Goal: Book appointment/travel/reservation

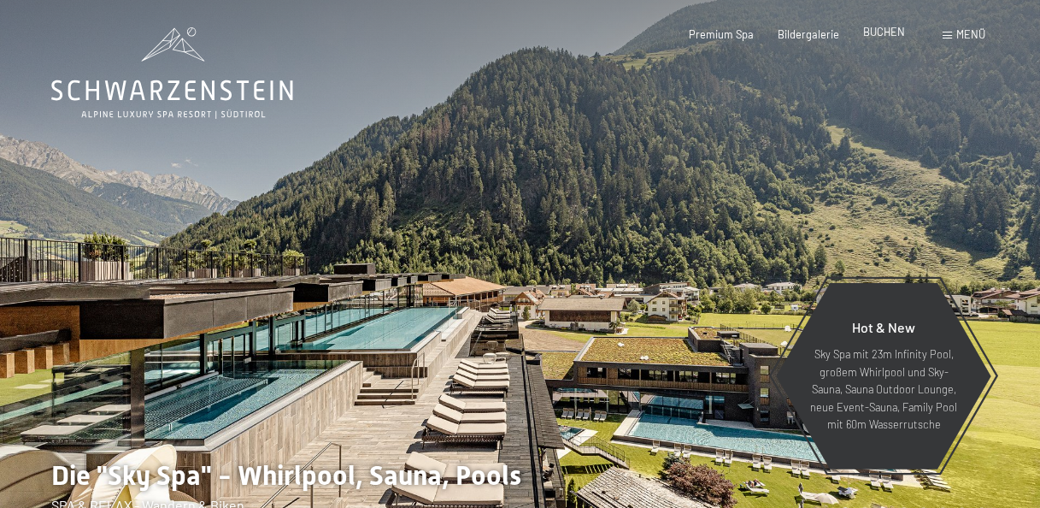
click at [888, 39] on div "BUCHEN" at bounding box center [884, 32] width 42 height 15
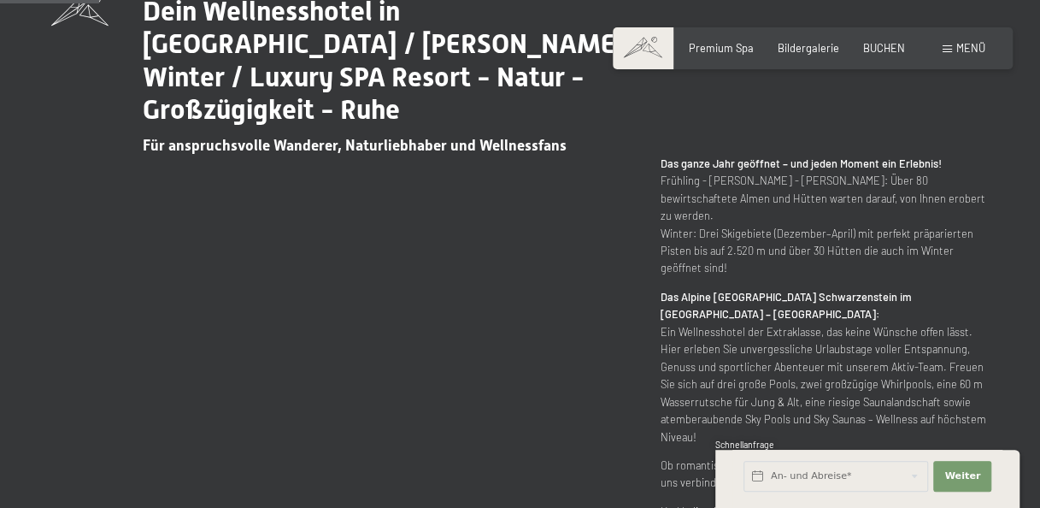
scroll to position [684, 0]
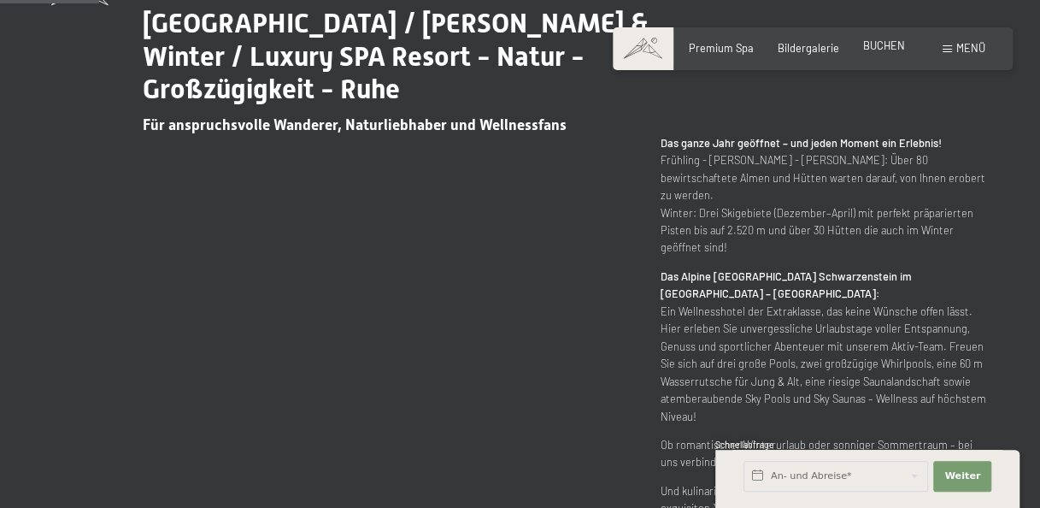
click at [869, 46] on span "BUCHEN" at bounding box center [884, 45] width 42 height 14
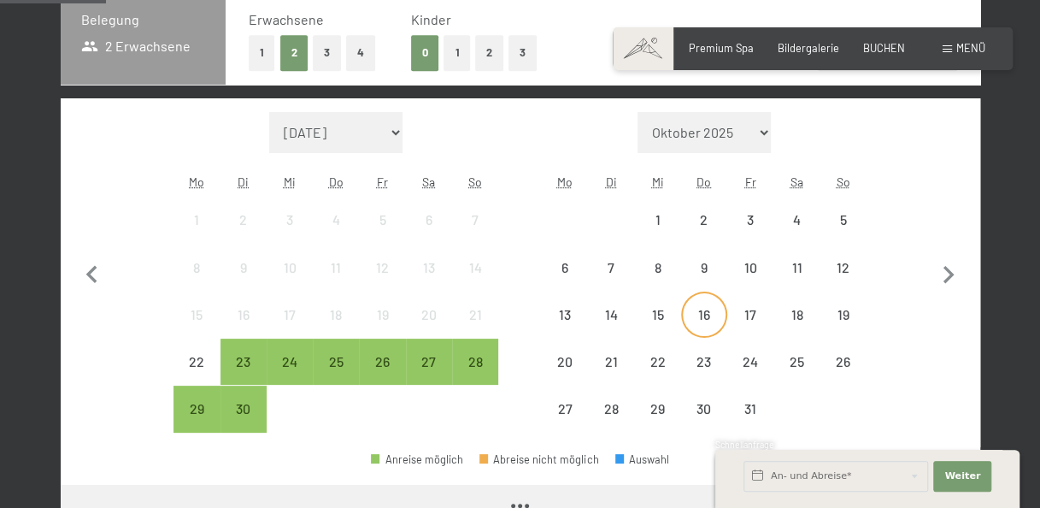
scroll to position [427, 0]
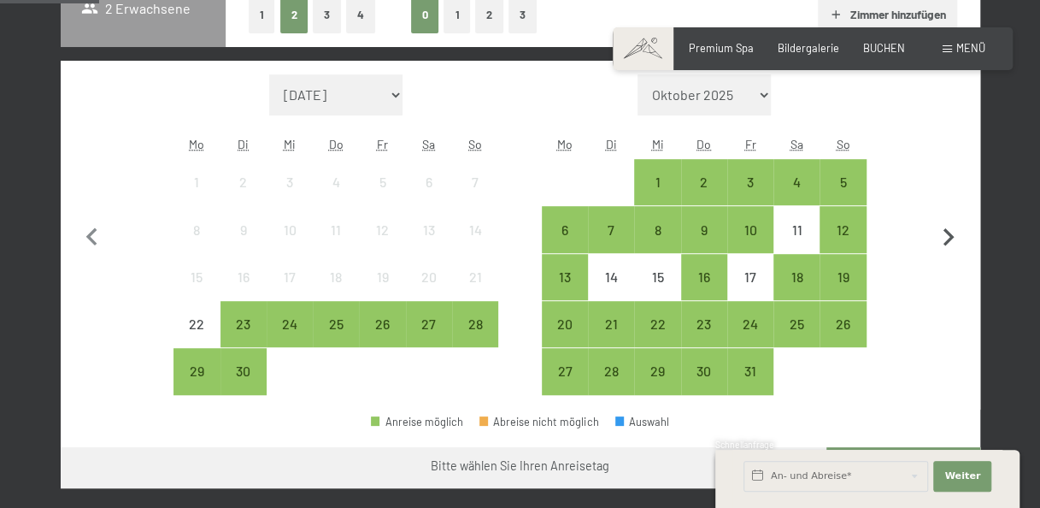
click at [940, 230] on icon "button" at bounding box center [949, 238] width 36 height 36
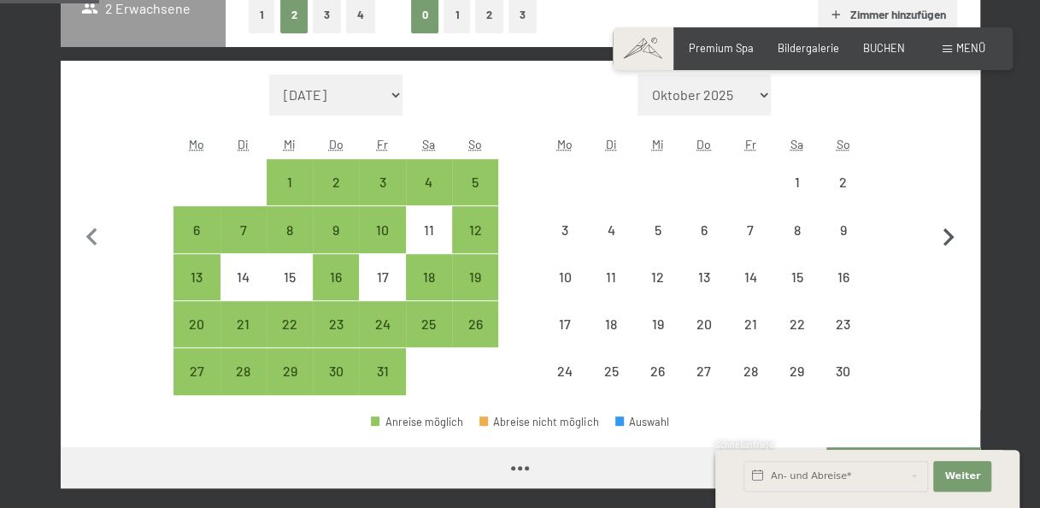
click at [940, 230] on icon "button" at bounding box center [949, 238] width 36 height 36
select select "2025-11-01"
select select "2025-12-01"
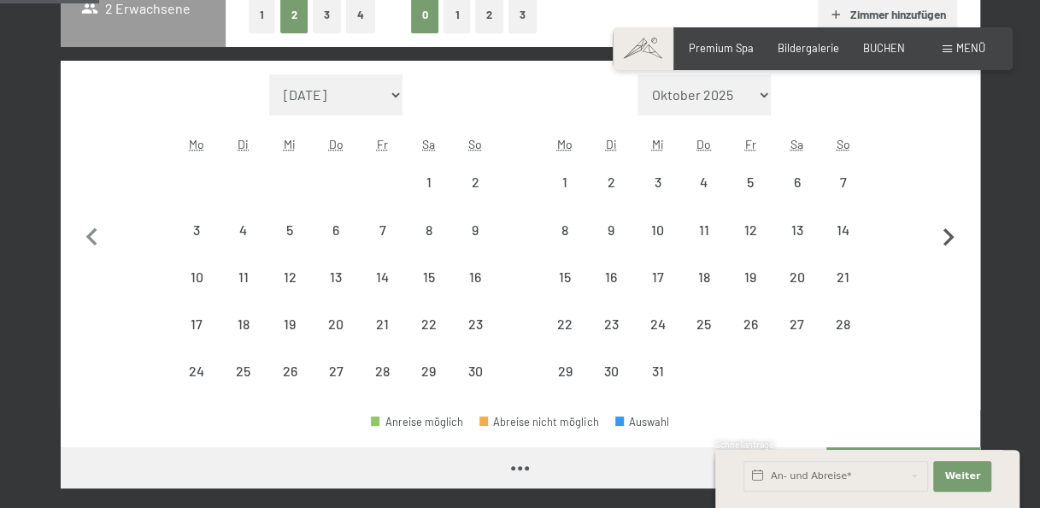
click at [940, 230] on icon "button" at bounding box center [949, 238] width 36 height 36
select select "2026-02-01"
select select "2026-03-01"
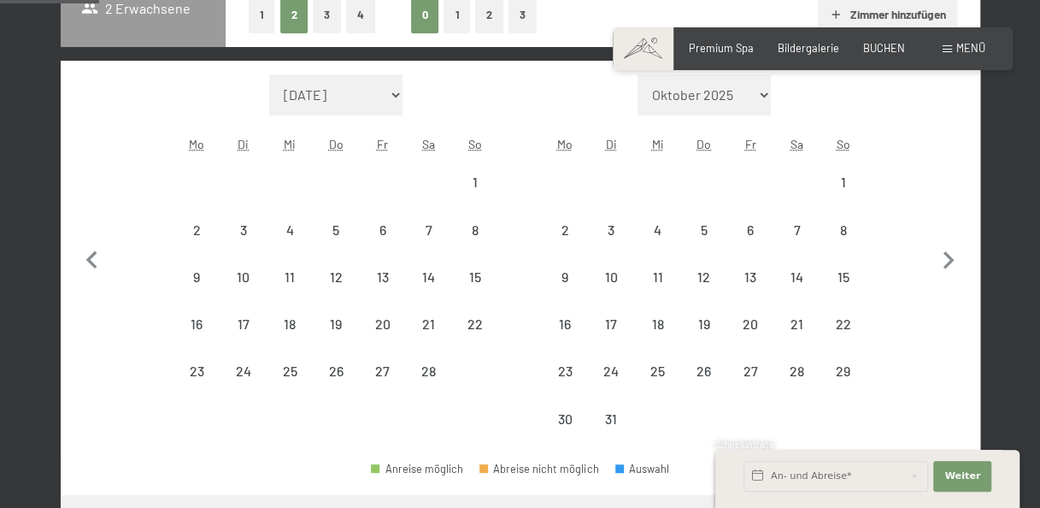
select select "2026-02-01"
select select "2026-03-01"
select select "2026-02-01"
select select "2026-03-01"
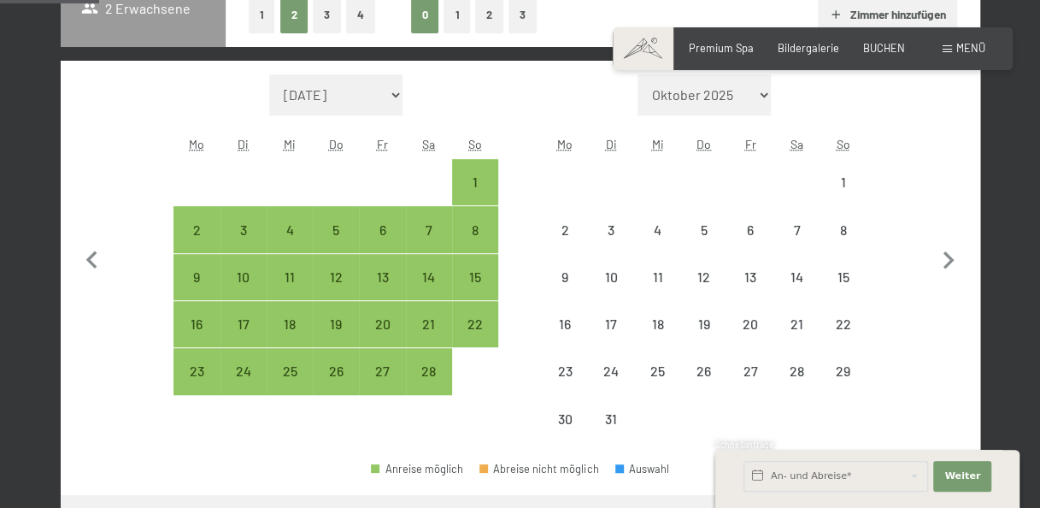
select select "2026-02-01"
select select "2026-03-01"
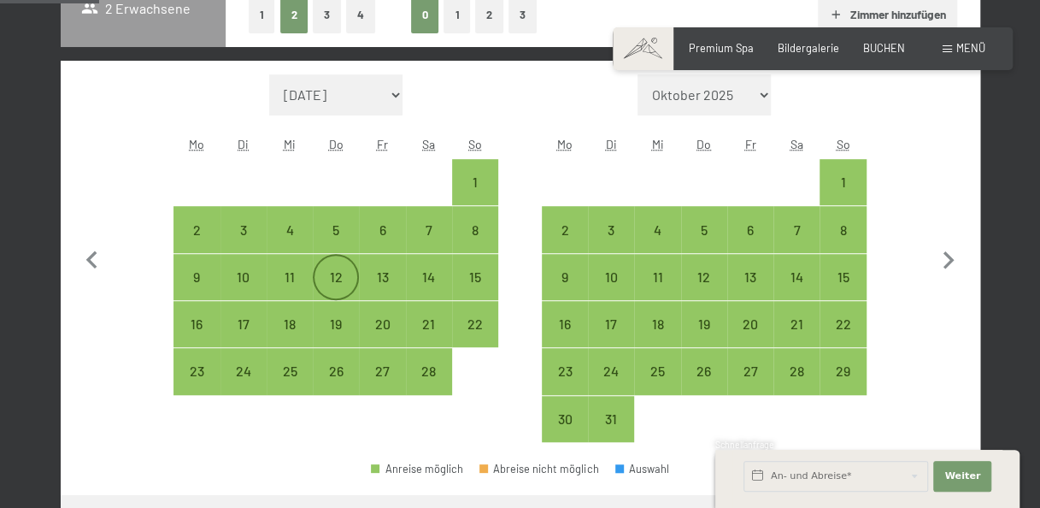
click at [335, 265] on div "12" at bounding box center [336, 277] width 43 height 43
select select "2026-02-01"
select select "2026-03-01"
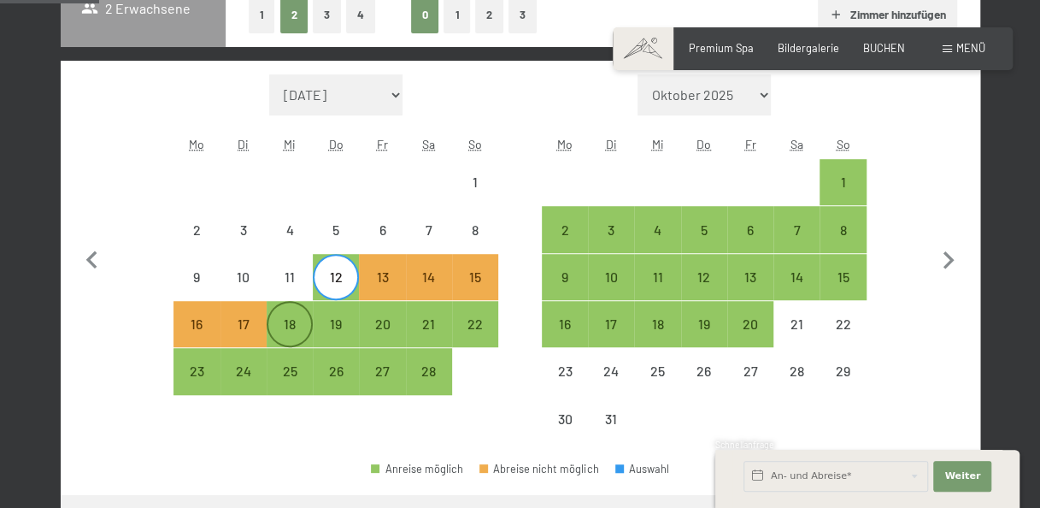
click at [296, 315] on div "18" at bounding box center [289, 324] width 43 height 43
select select "2026-02-01"
select select "2026-03-01"
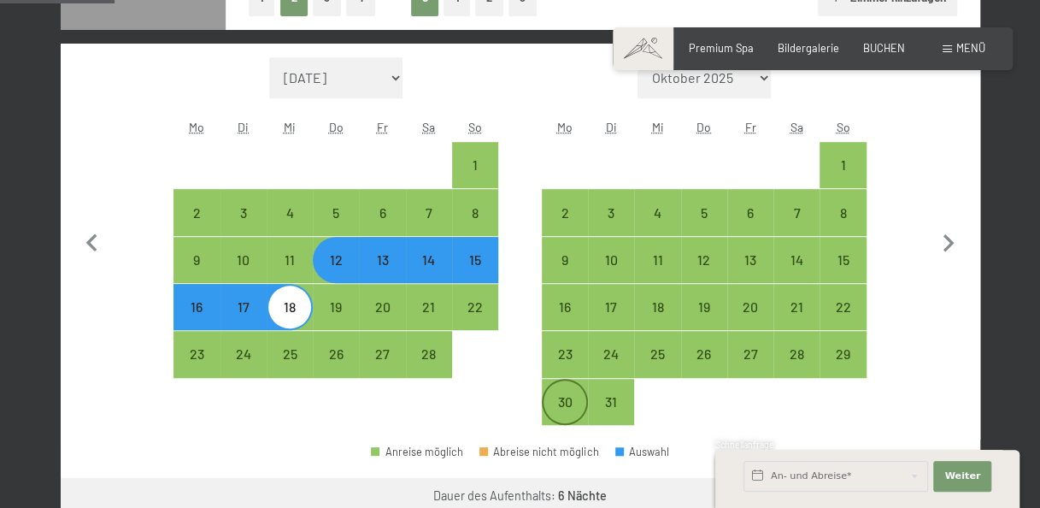
scroll to position [513, 0]
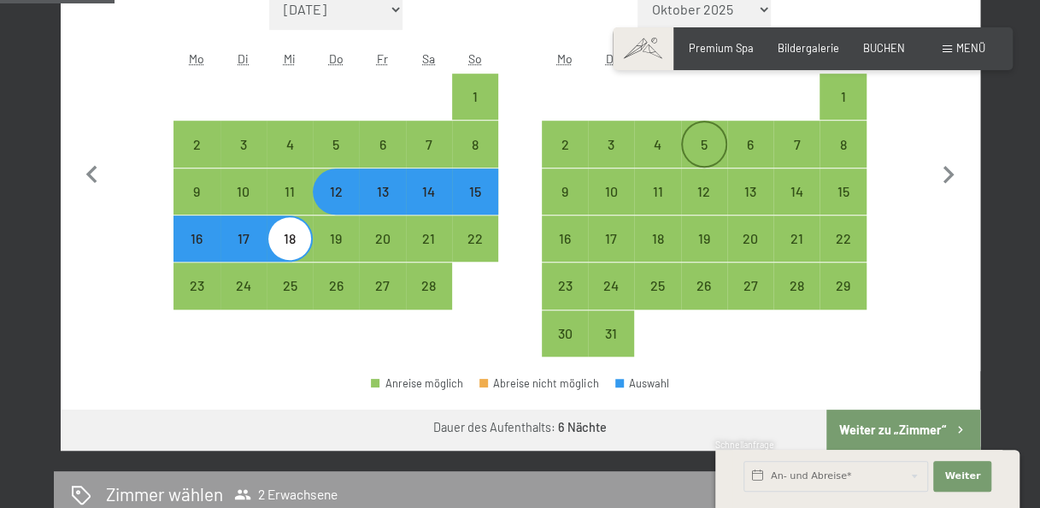
click at [704, 154] on div "5" at bounding box center [704, 159] width 43 height 43
select select "2026-02-01"
select select "2026-03-01"
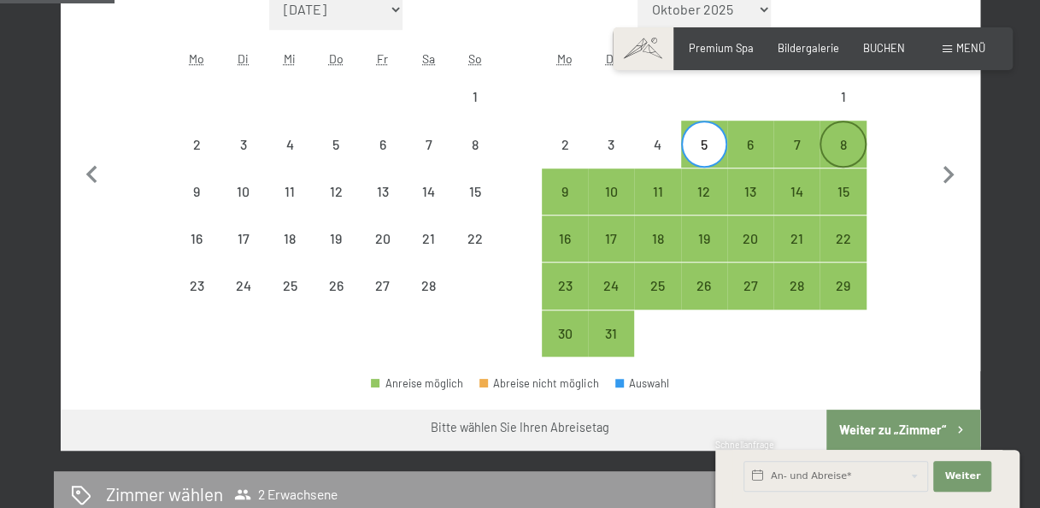
click at [825, 132] on div "8" at bounding box center [843, 143] width 43 height 43
select select "2026-02-01"
select select "2026-03-01"
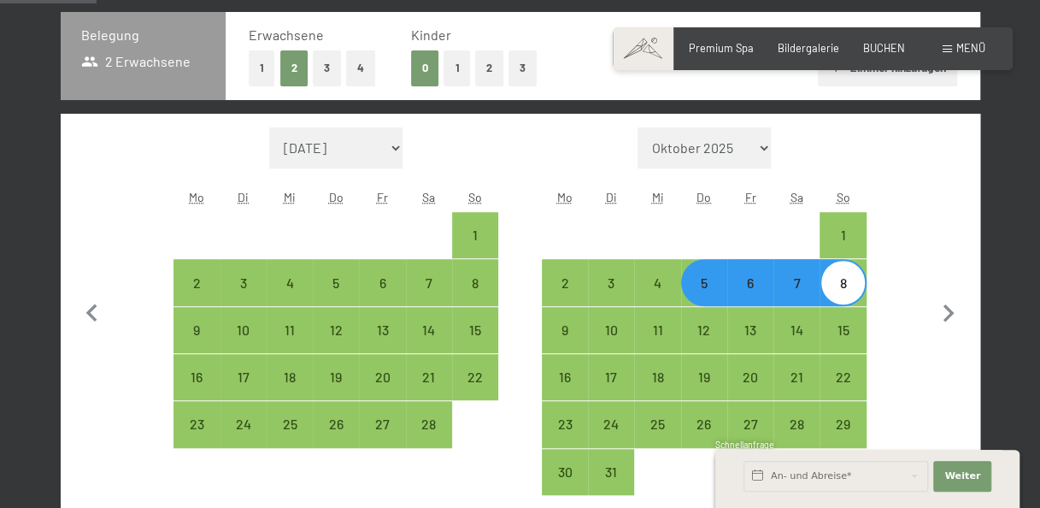
scroll to position [342, 0]
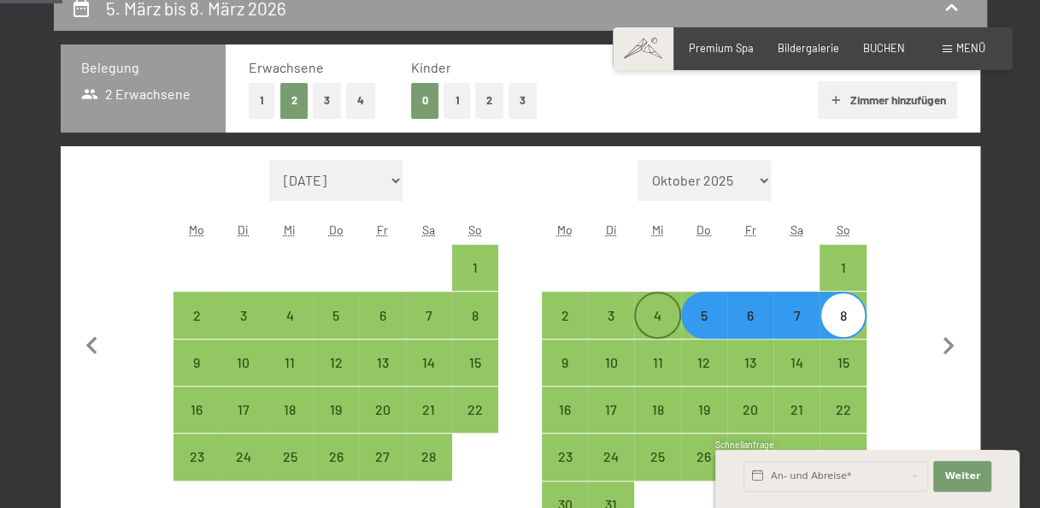
click at [653, 323] on div "4" at bounding box center [657, 330] width 43 height 43
select select "2026-02-01"
select select "2026-03-01"
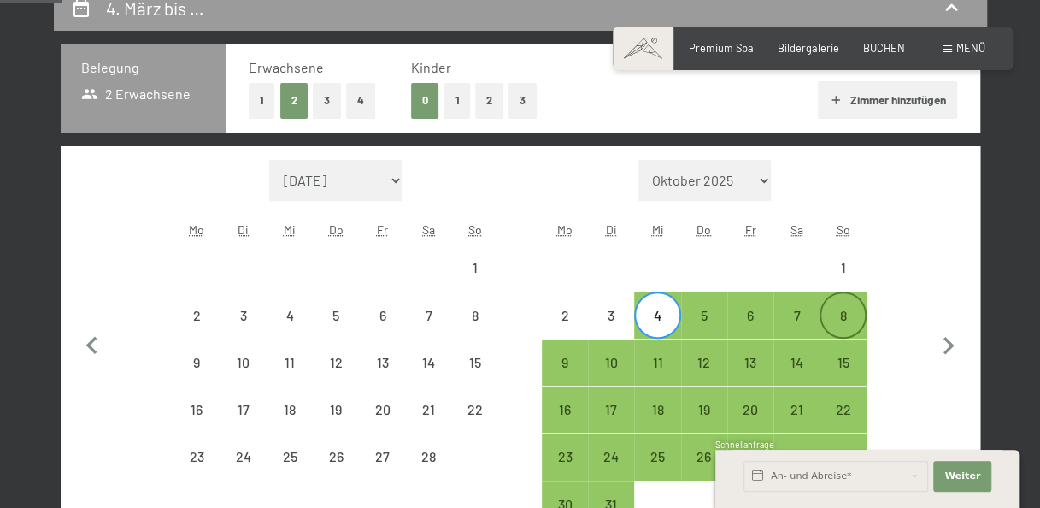
drag, startPoint x: 857, startPoint y: 312, endPoint x: 848, endPoint y: 309, distance: 8.9
click at [857, 313] on div "8" at bounding box center [843, 330] width 43 height 43
select select "2026-02-01"
select select "2026-03-01"
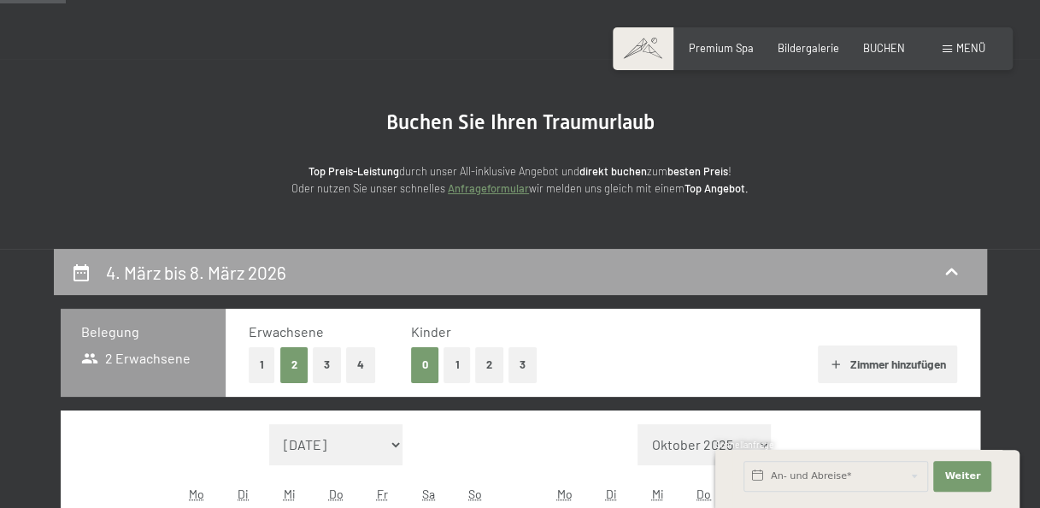
scroll to position [0, 0]
